Goal: Information Seeking & Learning: Check status

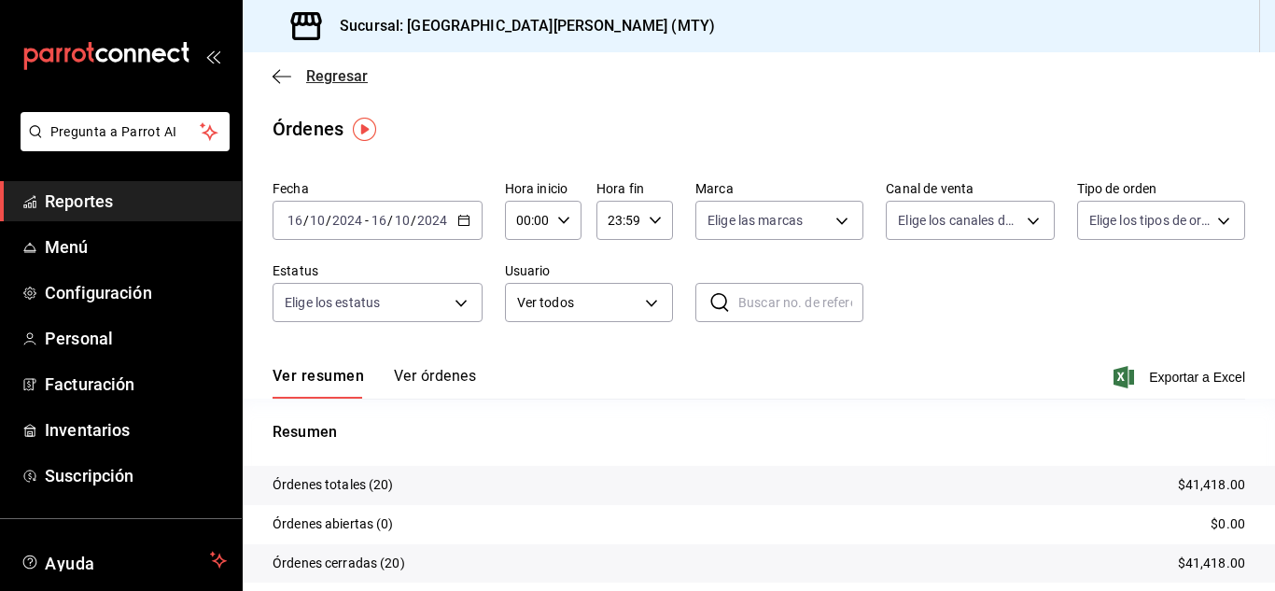
click at [334, 76] on span "Regresar" at bounding box center [337, 76] width 62 height 18
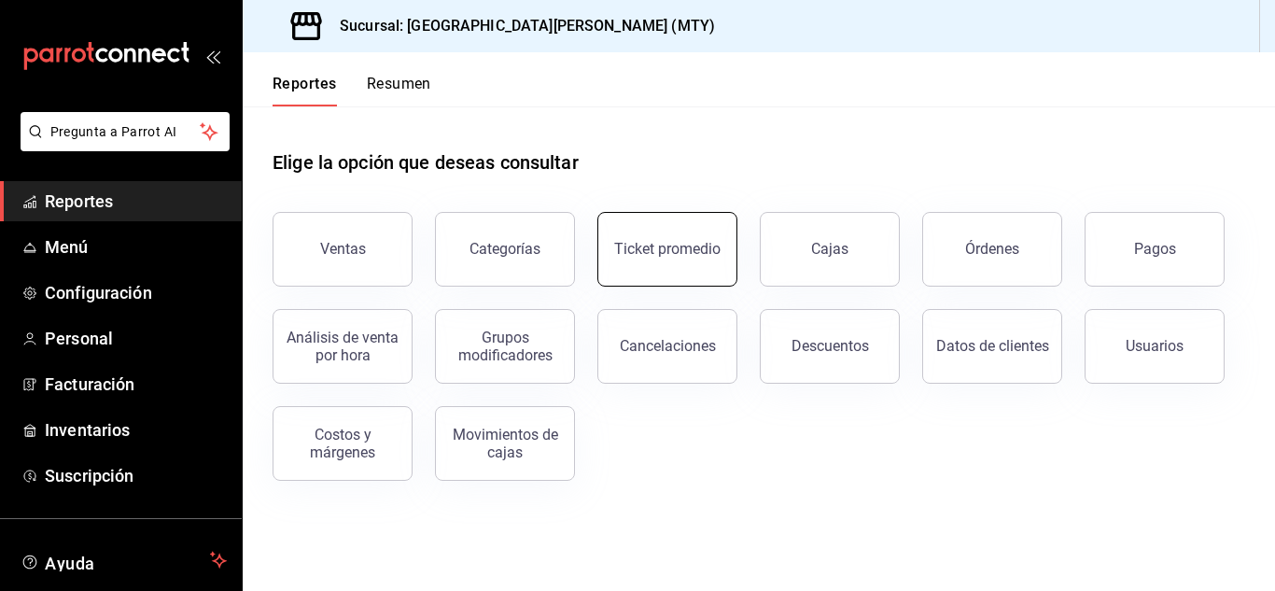
click at [680, 239] on button "Ticket promedio" at bounding box center [667, 249] width 140 height 75
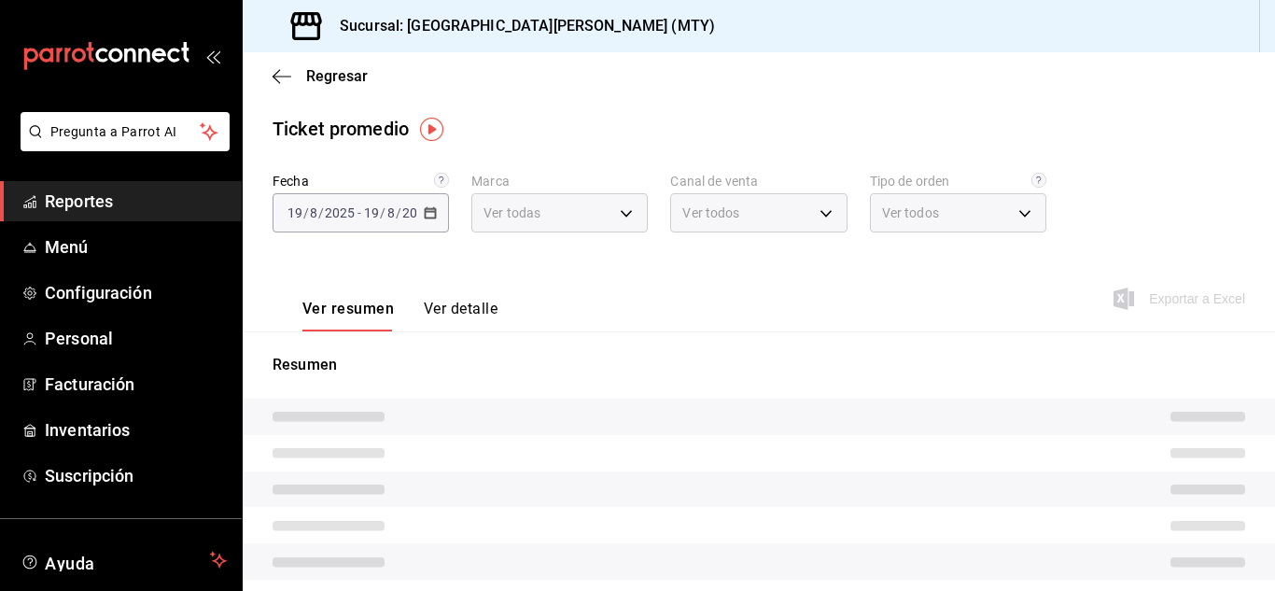
type input "993182a7-2c84-4ec8-9ef4-4438dae30c02"
type input "PARROT,UBER_EATS,RAPPI,DIDI_FOOD,ONLINE"
type input "96359a79-f33f-45b3-934b-2867b65d345c,c6fcd88e-9977-4e7e-951e-e2b9f3ed99d5,482ce…"
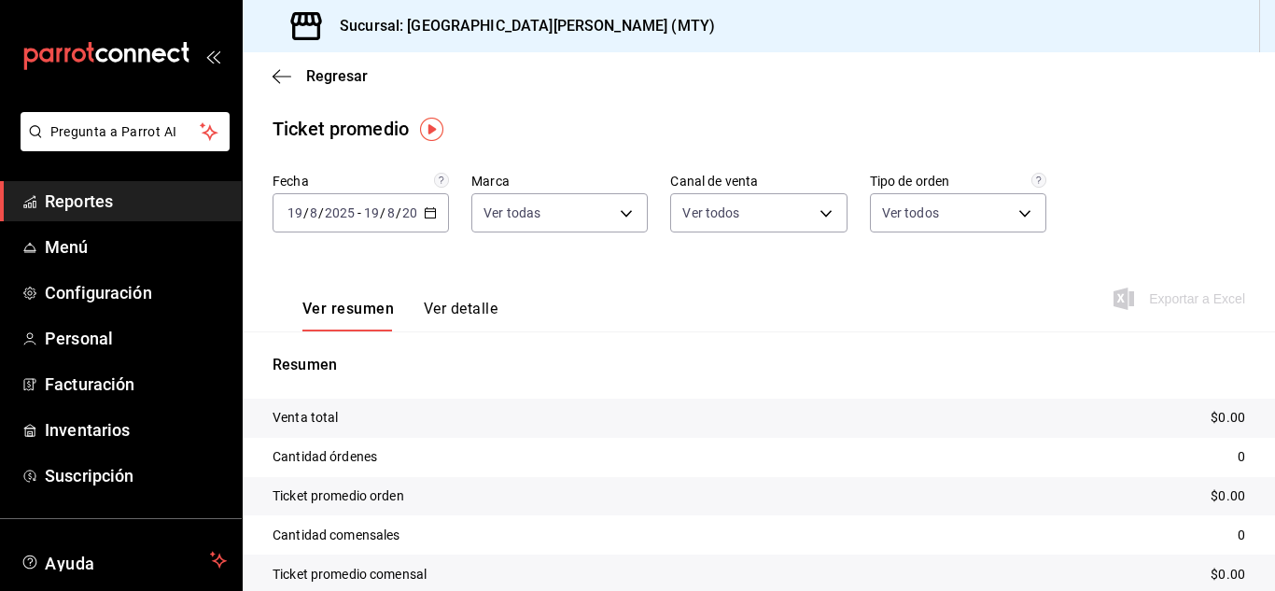
click at [428, 206] on icon "button" at bounding box center [430, 212] width 13 height 13
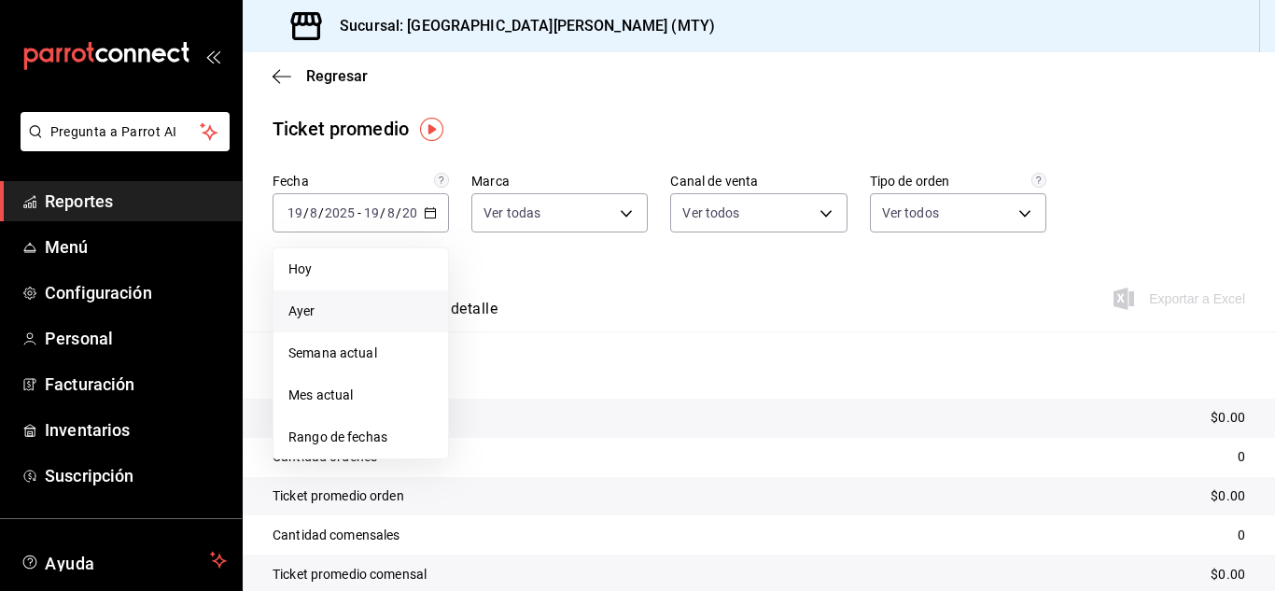
click at [311, 320] on span "Ayer" at bounding box center [360, 311] width 145 height 20
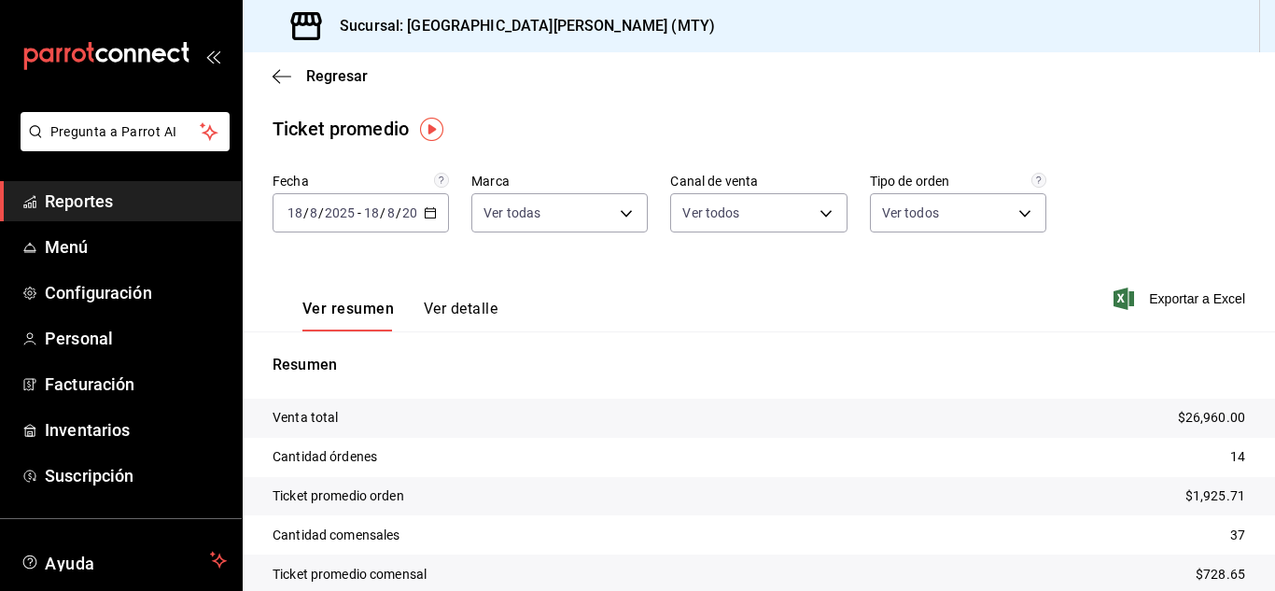
click at [443, 299] on div "Ver resumen Ver detalle" at bounding box center [385, 304] width 225 height 54
click at [448, 308] on button "Ver detalle" at bounding box center [461, 316] width 74 height 32
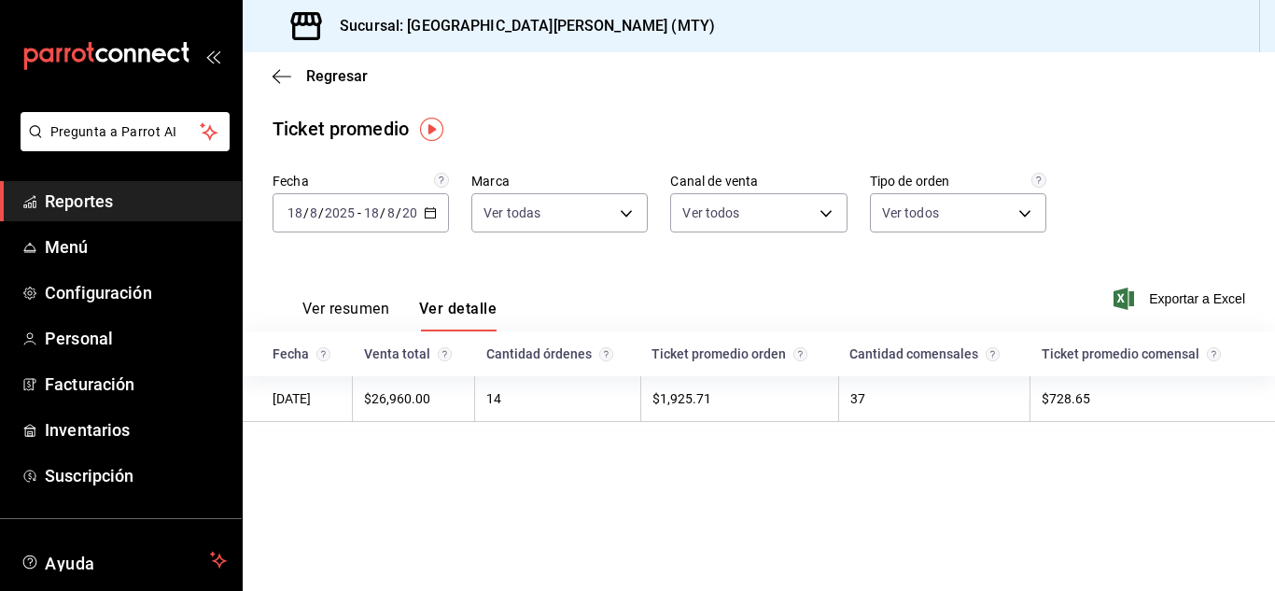
click at [430, 209] on \(Stroke\) "button" at bounding box center [430, 213] width 11 height 10
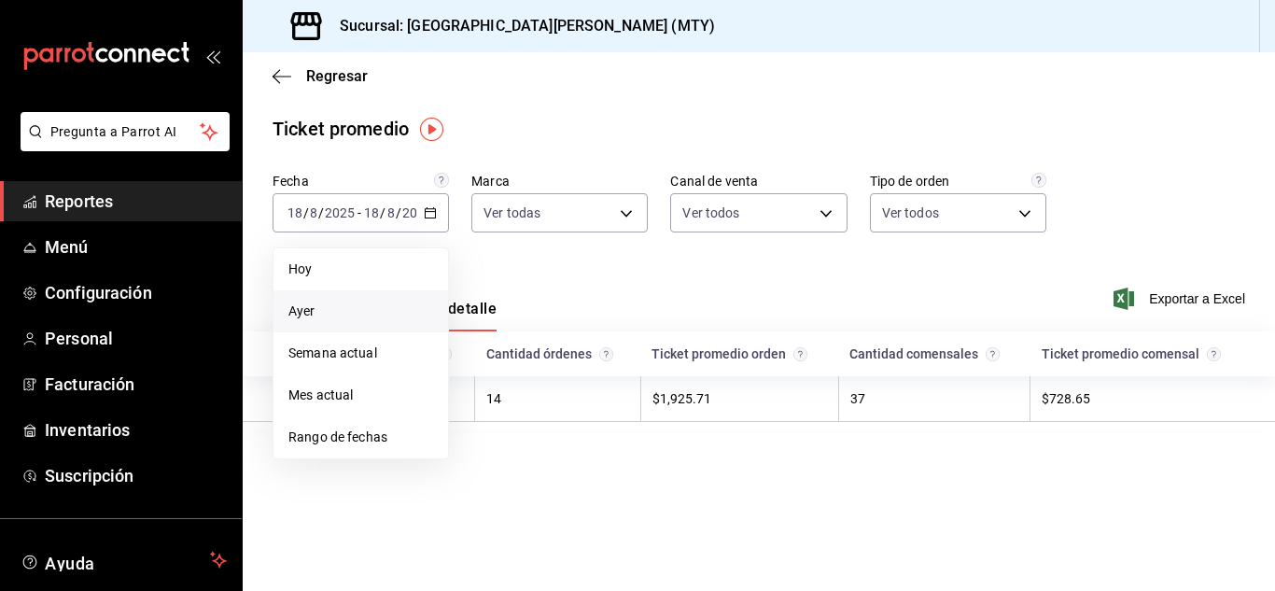
click at [297, 316] on span "Ayer" at bounding box center [360, 311] width 145 height 20
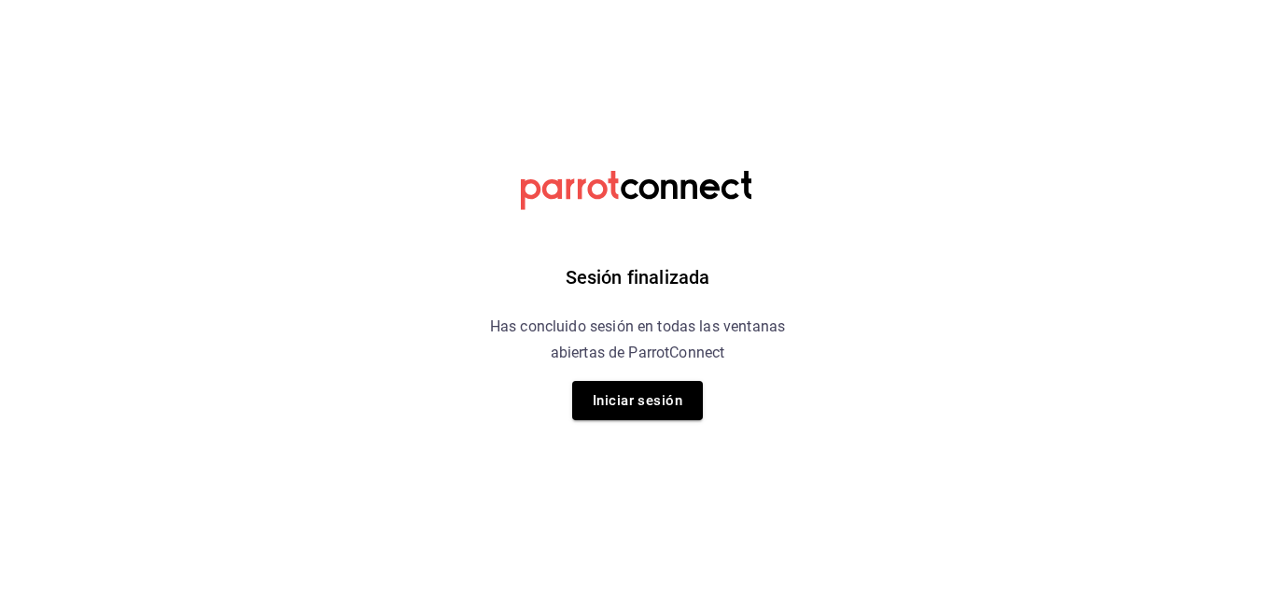
click at [624, 369] on div "Sesión finalizada Has concluido sesión en todas las ventanas abiertas de Parrot…" at bounding box center [637, 295] width 471 height 591
click at [631, 382] on button "Iniciar sesión" at bounding box center [637, 400] width 131 height 39
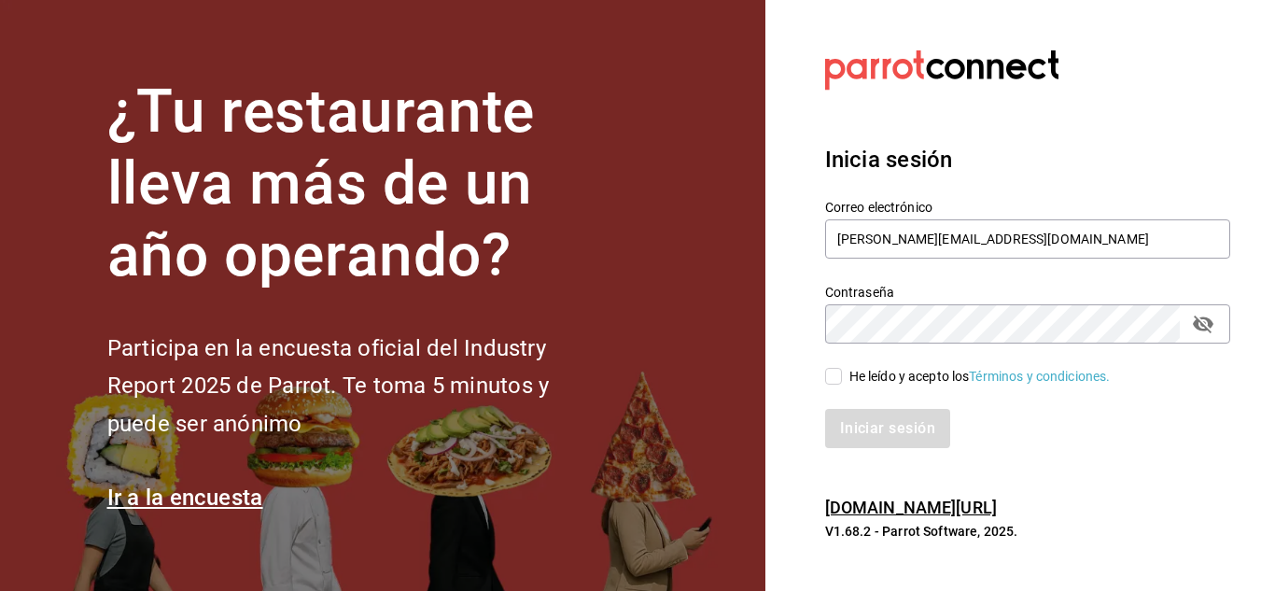
click at [852, 364] on div "He leído y acepto los Términos y condiciones." at bounding box center [1017, 365] width 428 height 43
click at [840, 372] on input "He leído y acepto los Términos y condiciones." at bounding box center [833, 376] width 17 height 17
checkbox input "true"
click at [871, 418] on button "Iniciar sesión" at bounding box center [888, 428] width 127 height 39
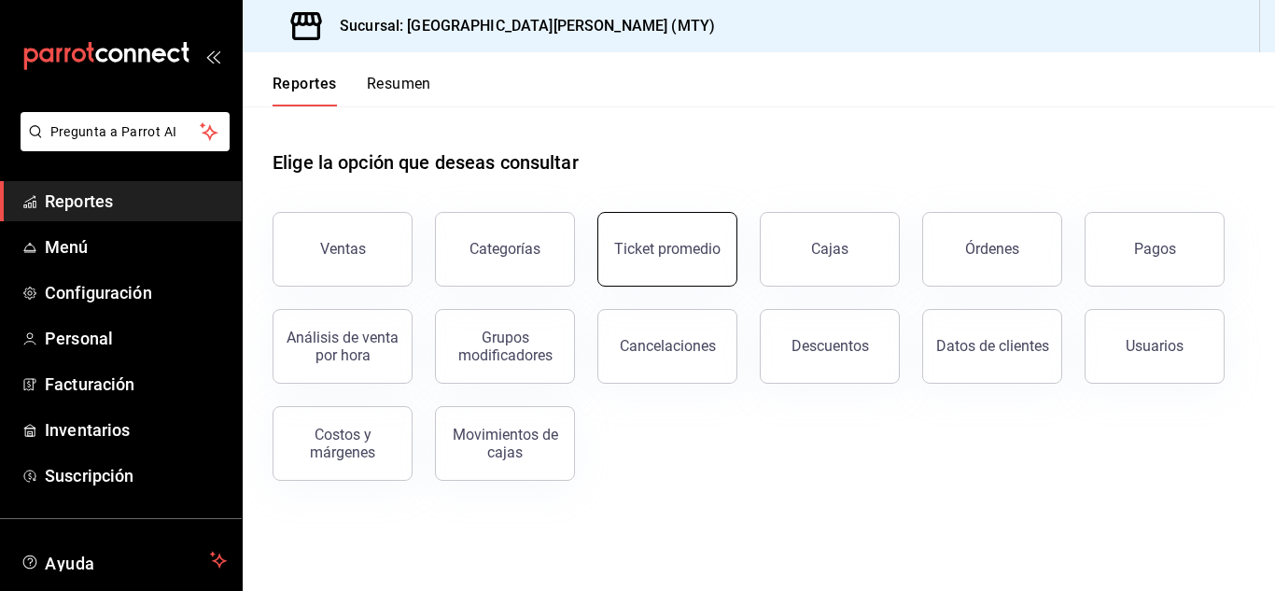
click at [669, 278] on button "Ticket promedio" at bounding box center [667, 249] width 140 height 75
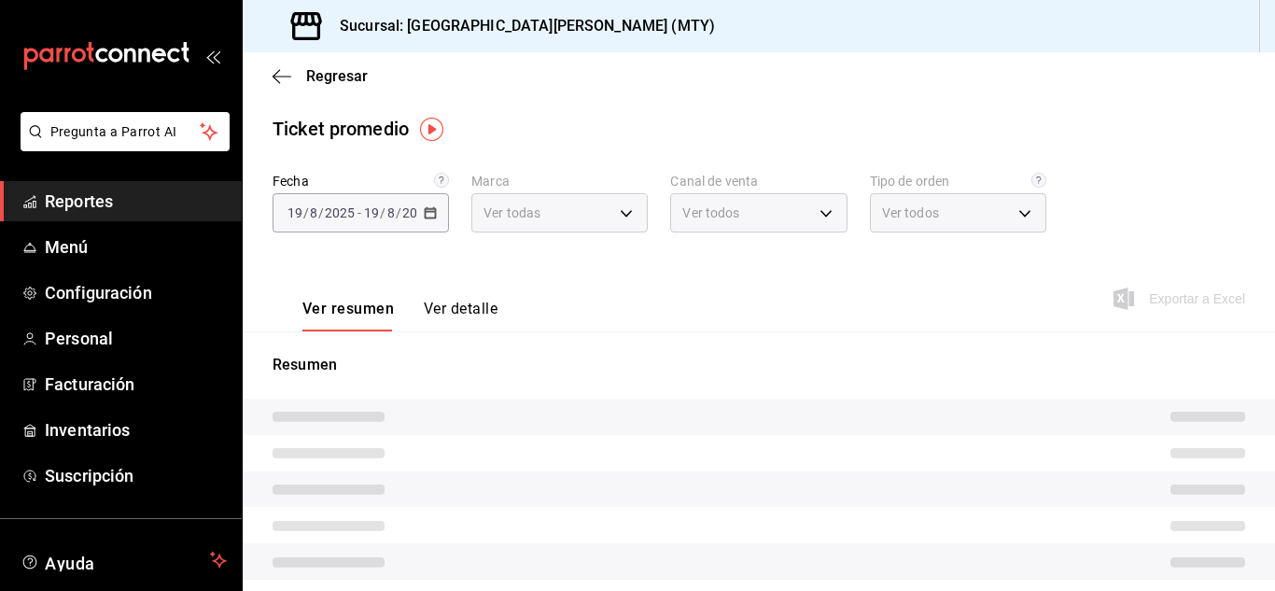
type input "993182a7-2c84-4ec8-9ef4-4438dae30c02"
type input "PARROT,UBER_EATS,RAPPI,DIDI_FOOD,ONLINE"
type input "96359a79-f33f-45b3-934b-2867b65d345c,c6fcd88e-9977-4e7e-951e-e2b9f3ed99d5,482ce…"
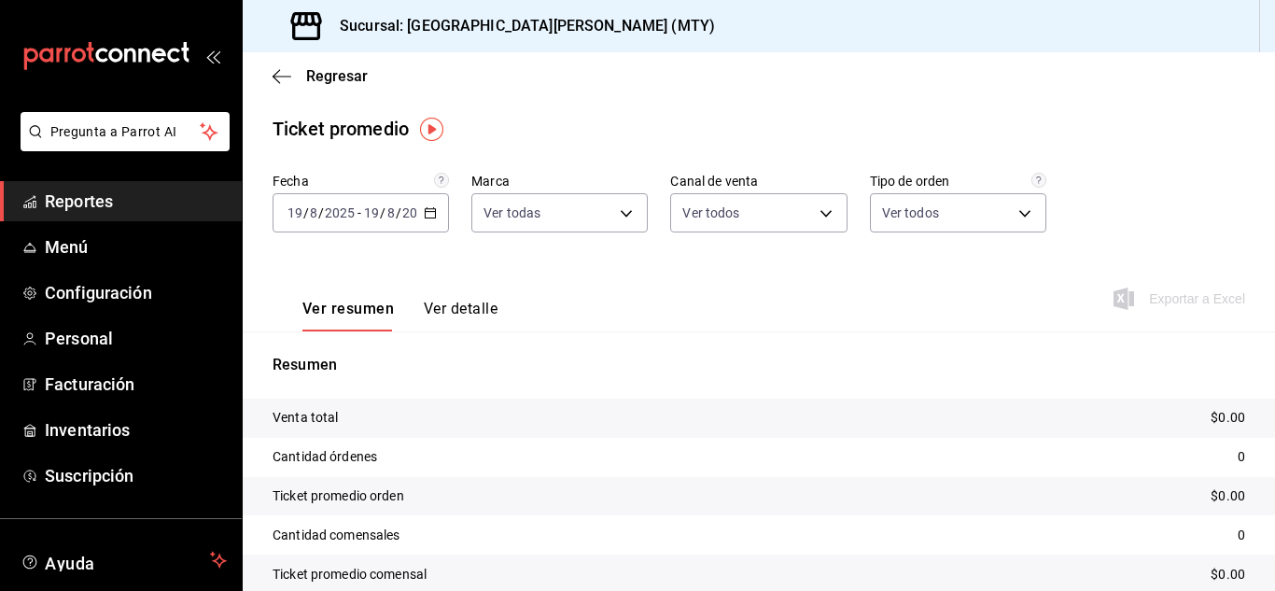
click at [424, 207] on icon "button" at bounding box center [430, 212] width 13 height 13
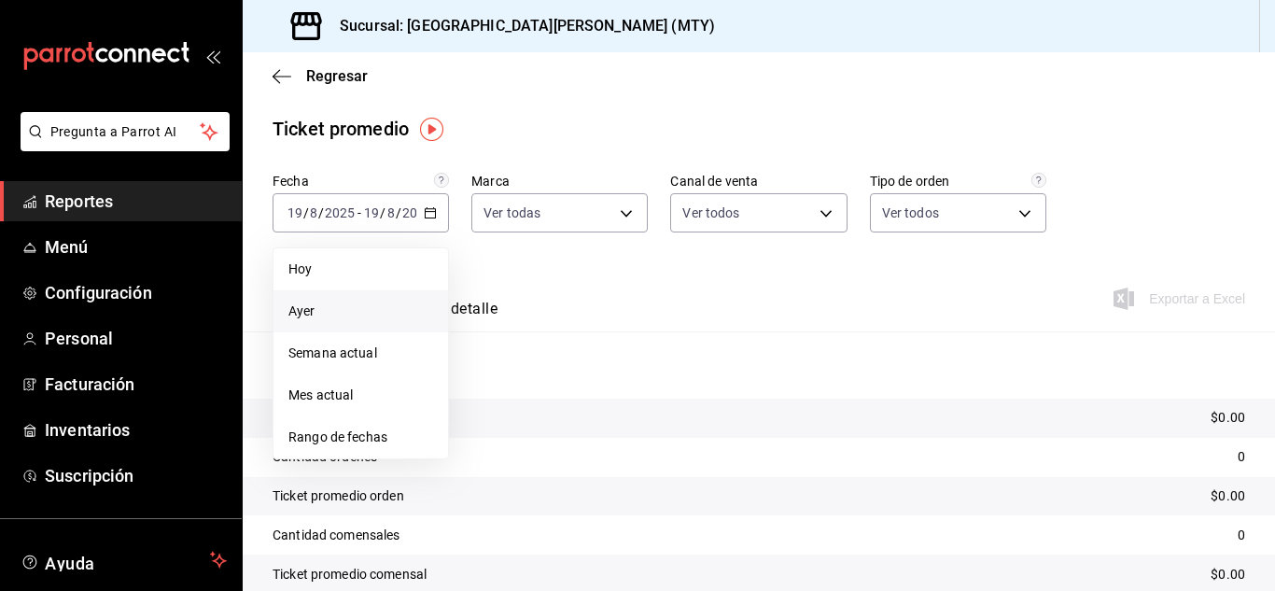
click at [338, 315] on span "Ayer" at bounding box center [360, 311] width 145 height 20
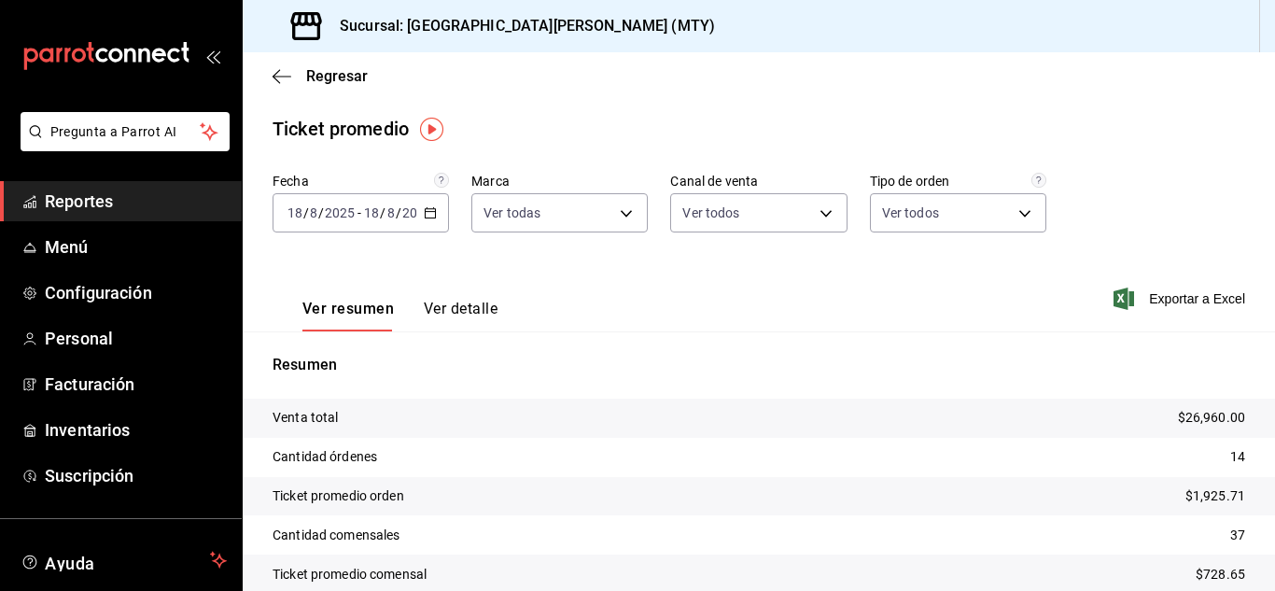
click at [497, 312] on button "Ver detalle" at bounding box center [461, 316] width 74 height 32
